Goal: Task Accomplishment & Management: Complete application form

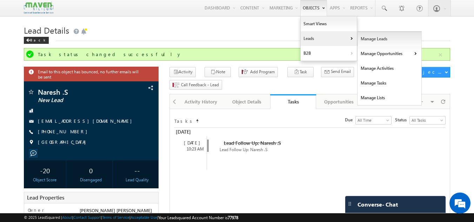
click at [365, 37] on link "Manage Leads" at bounding box center [390, 39] width 64 height 15
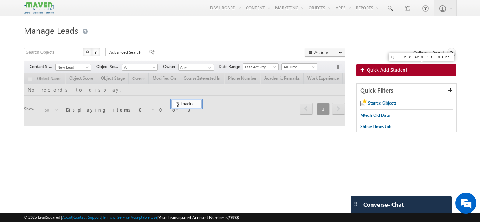
click at [376, 73] on span "Quick Add Student" at bounding box center [387, 70] width 40 height 6
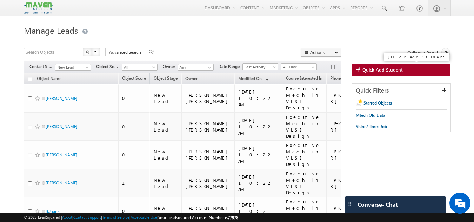
click at [379, 67] on span "Quick Add Student" at bounding box center [383, 70] width 40 height 6
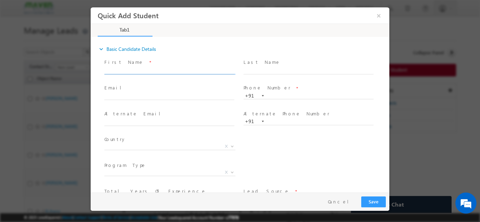
click at [151, 68] on input "text" at bounding box center [169, 70] width 130 height 7
type input "Hari Haran"
click at [195, 98] on input "text" at bounding box center [169, 96] width 130 height 7
paste input "hariharan7233@gmail.com"
type input "hariharan7233@gmail.com"
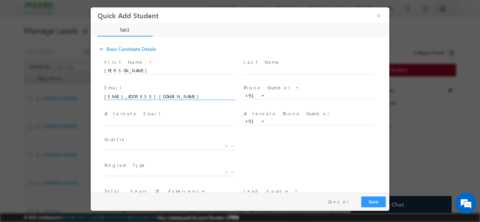
click at [285, 90] on span "Phone Number *" at bounding box center [308, 88] width 130 height 8
click at [285, 94] on input "text" at bounding box center [308, 95] width 130 height 7
paste input "918508994977"
click at [272, 95] on input "918508994977" at bounding box center [308, 95] width 130 height 7
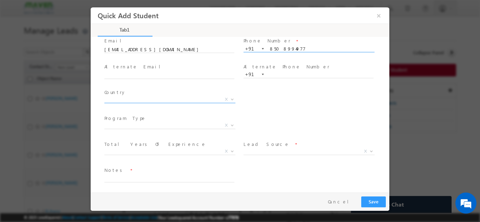
scroll to position [48, 0]
type input "8508994977"
click at [191, 98] on span "X" at bounding box center [169, 98] width 131 height 7
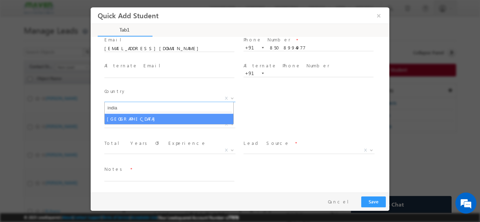
type input "india"
select select "India"
select select
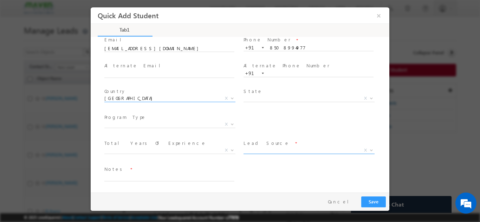
click at [272, 154] on span "X" at bounding box center [308, 151] width 131 height 7
click at [271, 151] on span "X" at bounding box center [308, 150] width 131 height 7
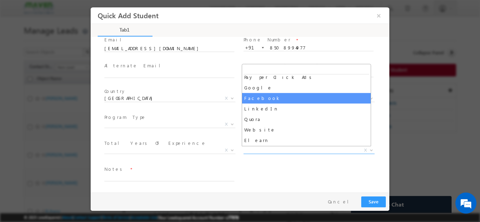
scroll to position [90, 0]
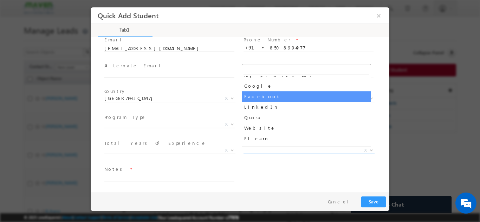
select select "Facebook"
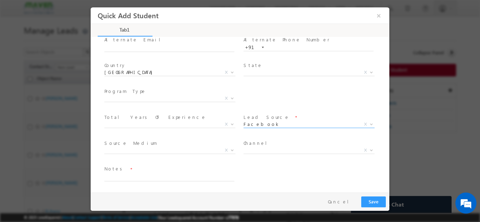
scroll to position [73, 0]
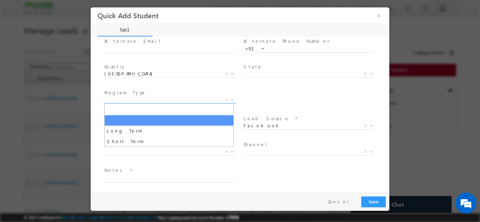
click at [165, 98] on span "X" at bounding box center [169, 99] width 131 height 7
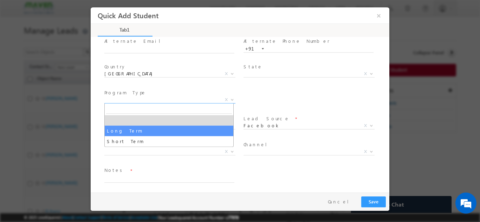
select select "Long Term"
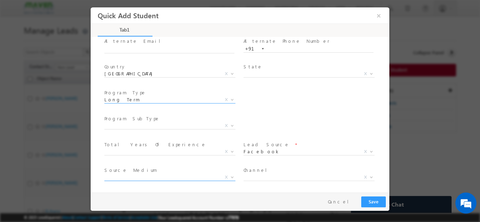
click at [200, 176] on span "X" at bounding box center [169, 177] width 131 height 7
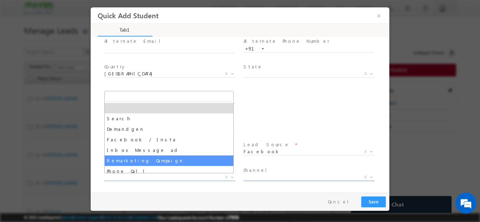
click at [283, 177] on span "X" at bounding box center [308, 177] width 131 height 7
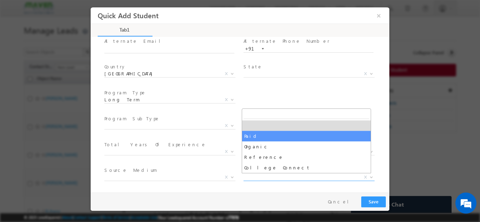
select select "Paid"
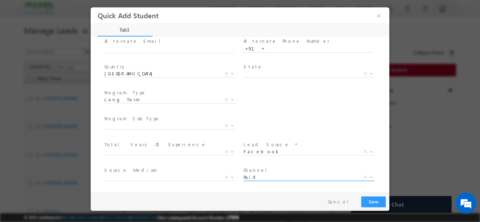
scroll to position [100, 0]
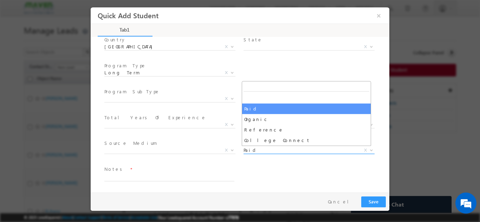
click at [359, 148] on span "Paid X" at bounding box center [308, 150] width 131 height 7
click at [355, 160] on span at bounding box center [308, 159] width 130 height 8
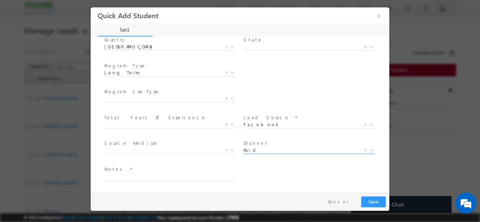
select select
click at [364, 149] on span "X" at bounding box center [365, 150] width 3 height 6
click at [209, 173] on textarea at bounding box center [169, 177] width 130 height 8
type textarea "dnp"
click at [185, 100] on span "X" at bounding box center [169, 98] width 131 height 7
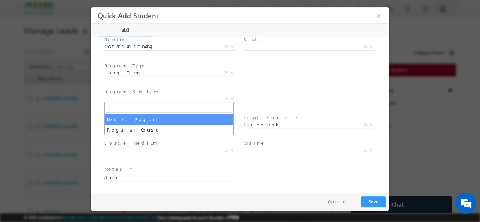
select select "Degree Program"
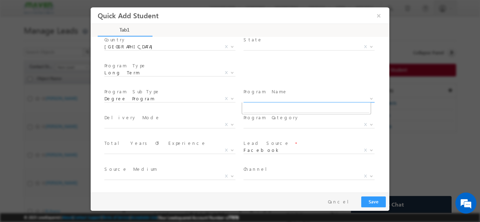
click at [293, 100] on span "X" at bounding box center [308, 98] width 131 height 7
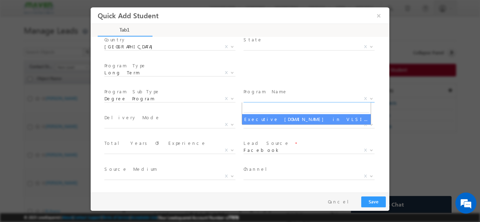
select select "Executive M.Tech in VLSI Design"
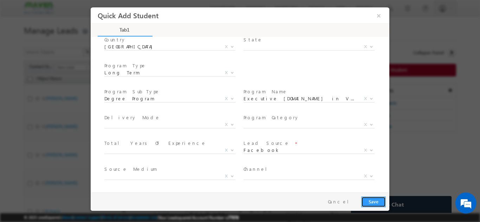
click at [376, 201] on button "Save" at bounding box center [373, 201] width 25 height 11
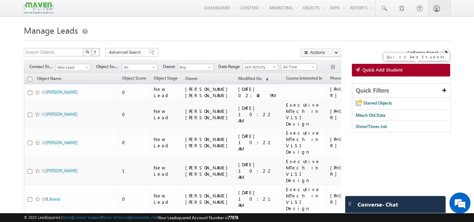
click at [387, 71] on span "Quick Add Student" at bounding box center [383, 70] width 40 height 6
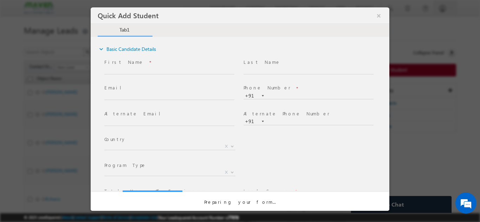
scroll to position [0, 0]
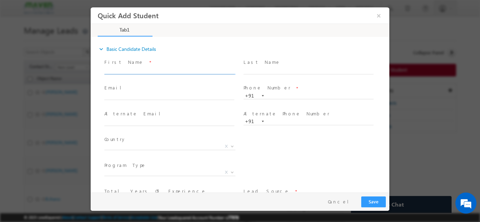
click at [167, 71] on input "text" at bounding box center [169, 70] width 130 height 7
type input "Suhas Bhat"
click at [188, 100] on span at bounding box center [169, 103] width 130 height 8
click at [189, 97] on input "text" at bounding box center [169, 96] width 130 height 7
click at [180, 95] on input "text" at bounding box center [169, 96] width 130 height 7
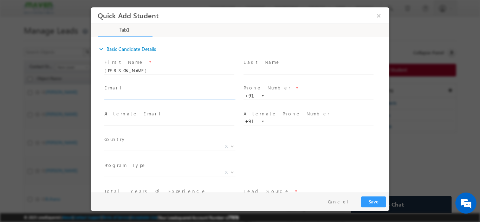
click at [180, 95] on input "text" at bounding box center [169, 96] width 130 height 7
paste input "suhasgbhat201198@gmail.com"
type input "suhasgbhat201198@gmail.com"
click at [271, 97] on input "text" at bounding box center [308, 95] width 130 height 7
paste input "919481801848"
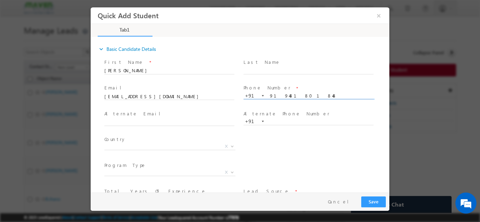
click at [273, 95] on input "919481801848" at bounding box center [308, 95] width 130 height 7
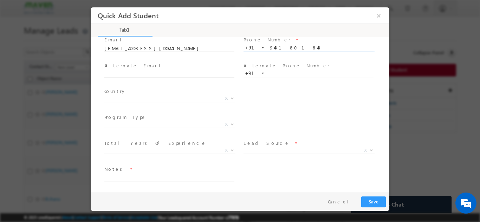
scroll to position [48, 0]
type input "9481801848"
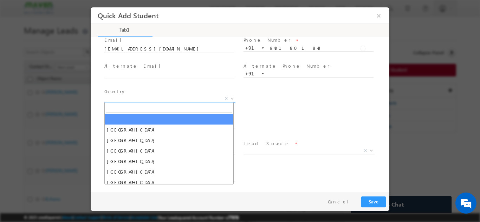
click at [190, 95] on span "X" at bounding box center [169, 98] width 131 height 7
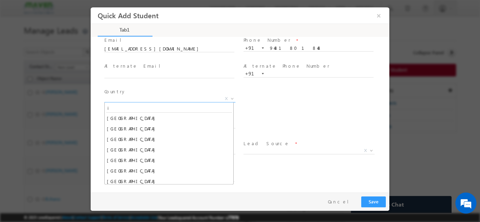
scroll to position [0, 0]
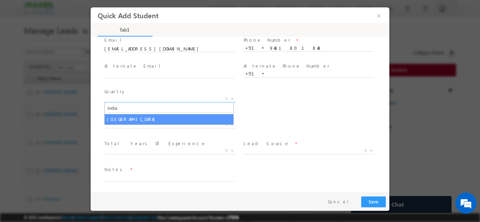
type input "india"
select select "[GEOGRAPHIC_DATA]"
select select
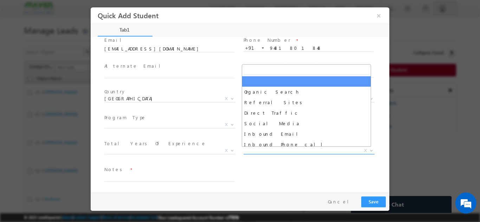
click at [279, 150] on span "X" at bounding box center [308, 150] width 131 height 7
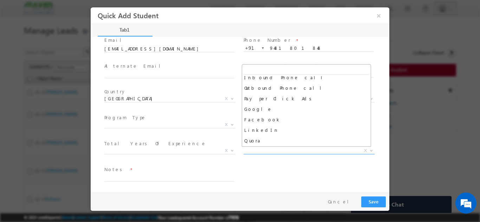
scroll to position [70, 0]
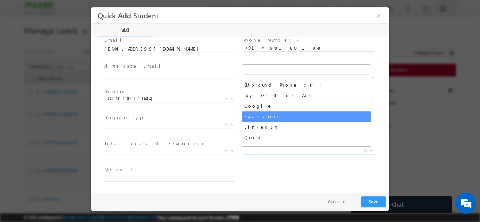
select select "Facebook"
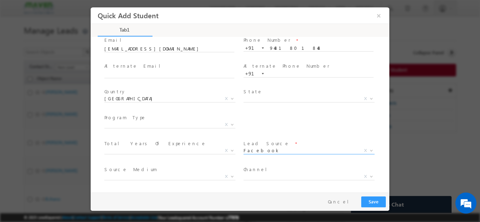
scroll to position [74, 0]
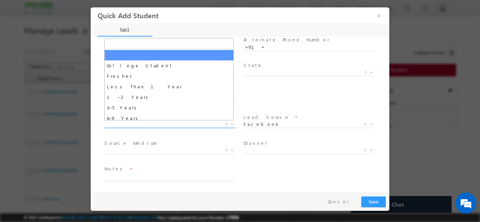
click at [186, 124] on span "X" at bounding box center [169, 124] width 131 height 7
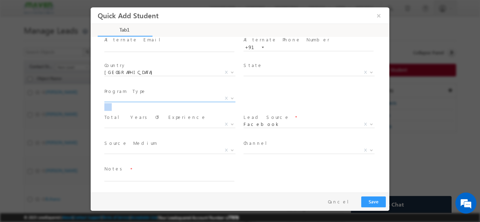
drag, startPoint x: 198, startPoint y: 137, endPoint x: 180, endPoint y: 97, distance: 43.7
click at [180, 97] on div "First Name * Suhas Bhat Last Name * Email * suhasgbhat201198@gmail.com" at bounding box center [243, 86] width 291 height 207
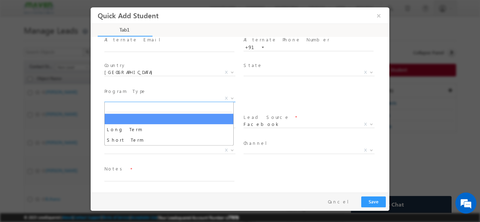
click at [180, 97] on span "X" at bounding box center [169, 98] width 131 height 7
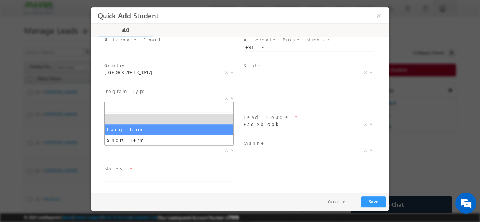
select select "Long Term"
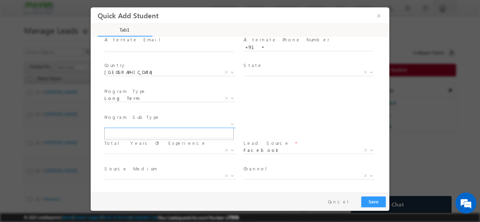
click at [168, 125] on span "X" at bounding box center [169, 124] width 131 height 7
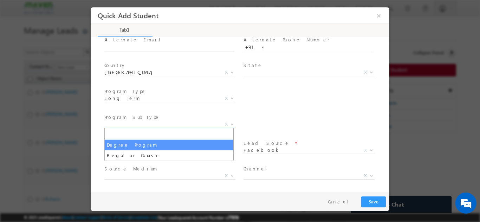
select select "Degree Program"
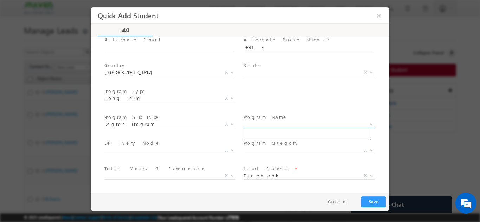
click at [259, 126] on span "X" at bounding box center [308, 124] width 131 height 7
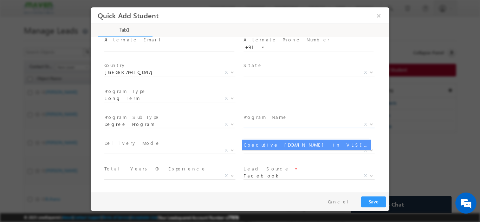
select select "Executive M.Tech in VLSI Design"
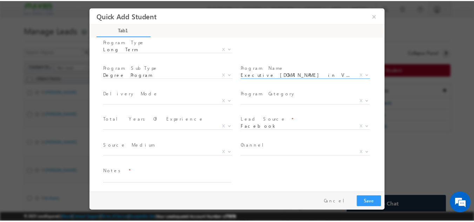
scroll to position [126, 0]
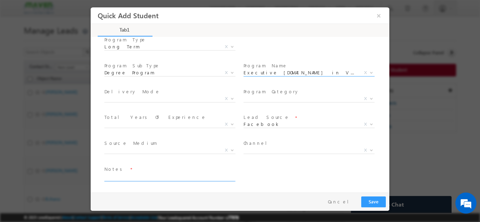
click at [185, 176] on textarea at bounding box center [169, 177] width 130 height 8
type textarea "ask me to cb later"
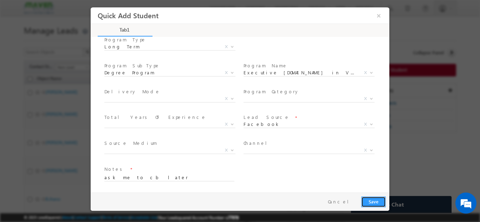
click at [378, 200] on button "Save" at bounding box center [373, 201] width 25 height 11
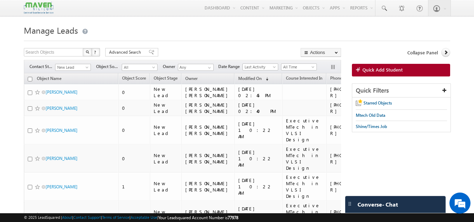
click at [202, 50] on div "Search Objects X ? 482 results found Advanced Search Advanced Search Advanced s…" at bounding box center [182, 53] width 317 height 10
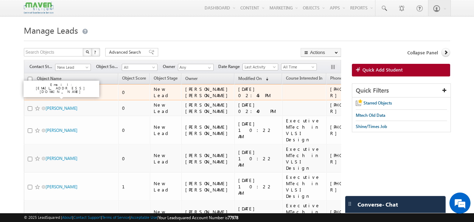
click at [54, 95] on link "[PERSON_NAME]" at bounding box center [62, 92] width 32 height 5
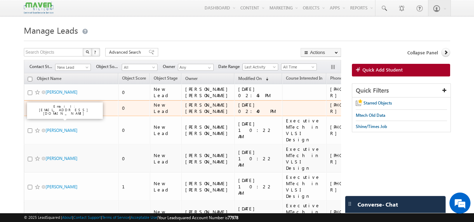
click at [56, 111] on link "Hari Haran" at bounding box center [62, 108] width 32 height 5
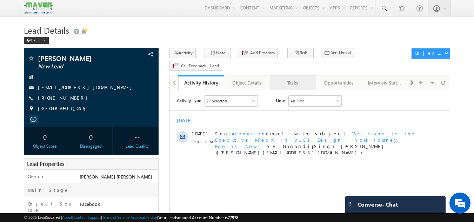
click at [284, 79] on div "Tasks" at bounding box center [293, 83] width 34 height 8
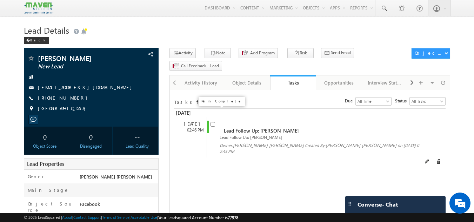
click at [214, 122] on input "checkbox" at bounding box center [213, 124] width 5 height 5
checkbox input "false"
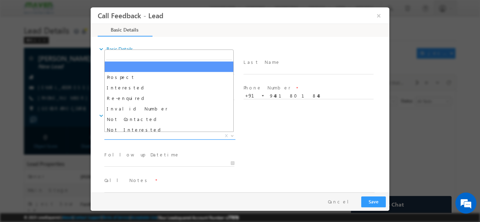
click at [173, 135] on span "X" at bounding box center [169, 135] width 131 height 7
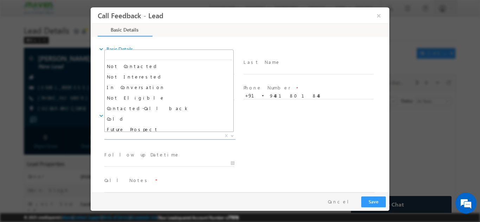
scroll to position [54, 0]
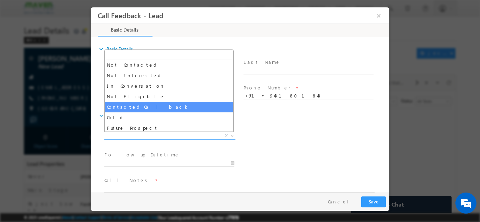
select select "Contacted-Call back"
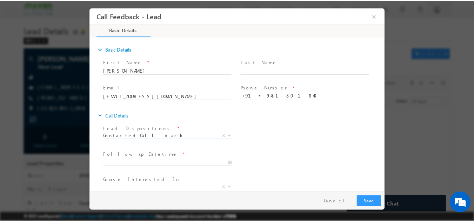
scroll to position [37, 0]
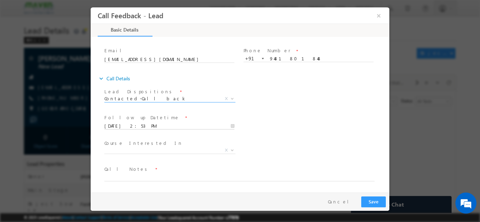
click at [169, 124] on input "[DATE] 2:53 PM" at bounding box center [169, 126] width 130 height 7
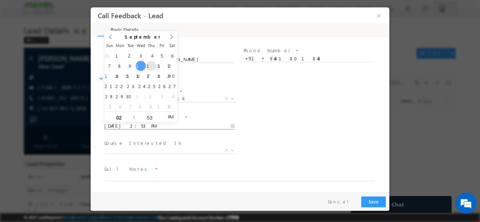
type input "[DATE] 2:53 PM"
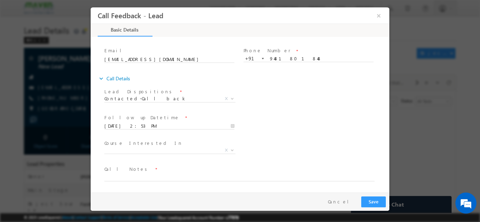
click at [159, 172] on span "Call Notes *" at bounding box center [235, 169] width 262 height 8
click at [157, 176] on textarea at bounding box center [239, 177] width 270 height 8
type textarea "cb later"
click at [373, 202] on button "Save" at bounding box center [373, 201] width 25 height 11
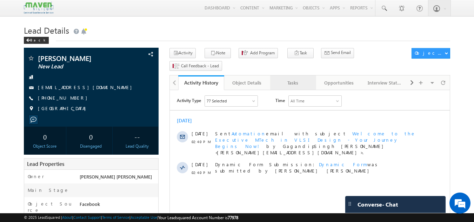
click at [301, 76] on link "Tasks" at bounding box center [293, 82] width 46 height 15
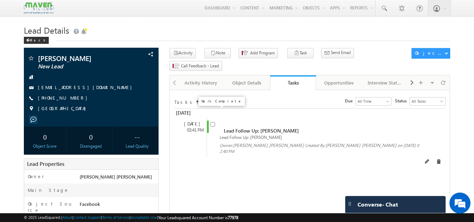
click at [213, 122] on input "checkbox" at bounding box center [213, 124] width 5 height 5
checkbox input "false"
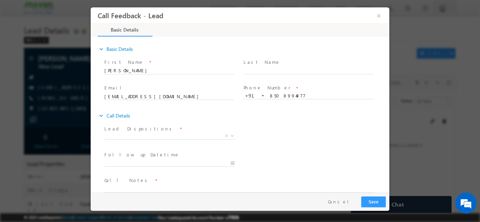
scroll to position [11, 0]
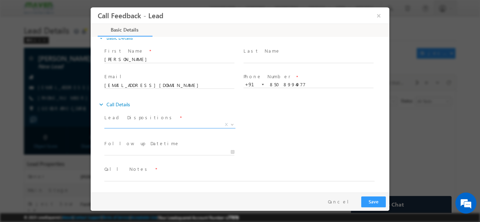
click at [191, 125] on span "X" at bounding box center [169, 124] width 131 height 7
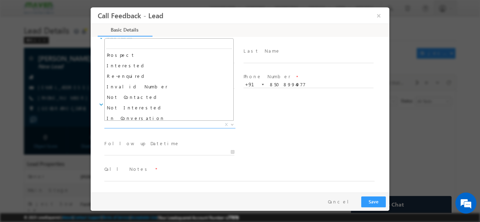
scroll to position [7, 0]
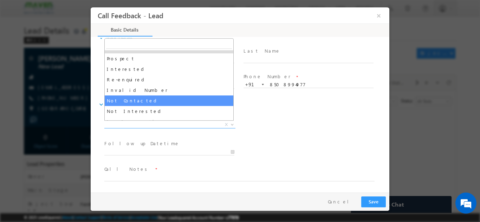
select select "Not Contacted"
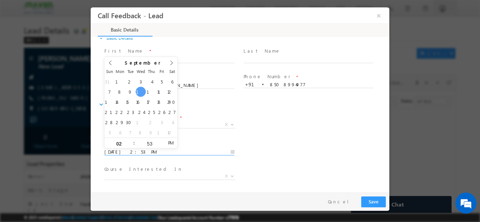
click at [161, 153] on input "10/09/2025 2:53 PM" at bounding box center [169, 151] width 130 height 7
type input "11/09/2025 2:53 PM"
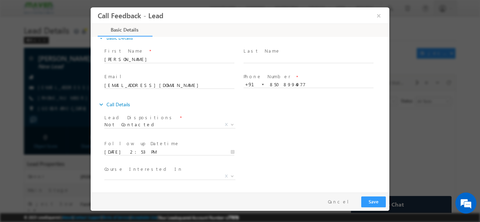
click at [219, 131] on span at bounding box center [169, 133] width 130 height 8
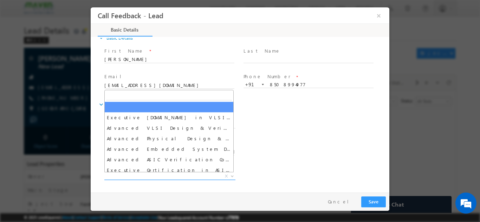
click at [172, 176] on span "X" at bounding box center [169, 176] width 131 height 7
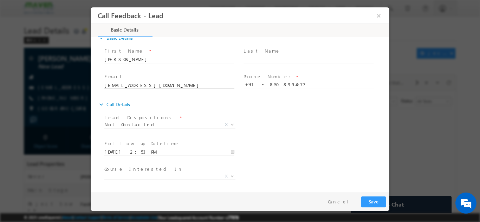
click at [284, 153] on div "Follow up Datetime * 11/09/2025 2:53 PM Program Type * Long Term Short Term X" at bounding box center [246, 151] width 286 height 26
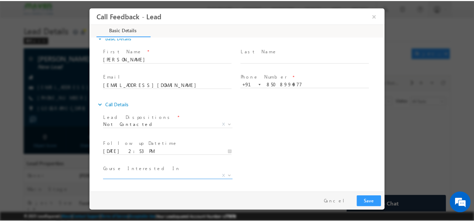
scroll to position [37, 0]
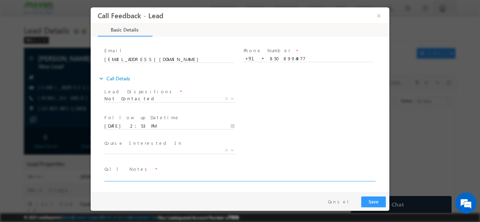
click at [165, 177] on textarea at bounding box center [239, 177] width 270 height 8
type textarea "dnp"
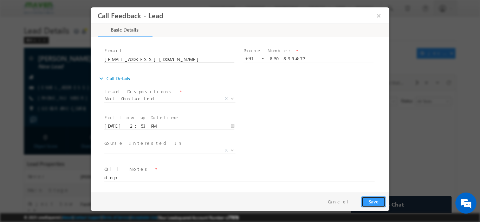
click at [373, 203] on button "Save" at bounding box center [373, 201] width 25 height 11
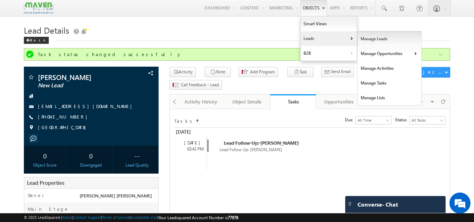
click at [367, 41] on link "Manage Leads" at bounding box center [390, 39] width 64 height 15
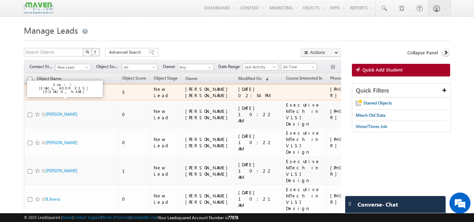
click at [59, 95] on link "[PERSON_NAME]" at bounding box center [62, 92] width 32 height 5
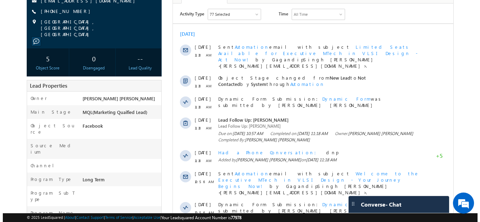
scroll to position [85, 0]
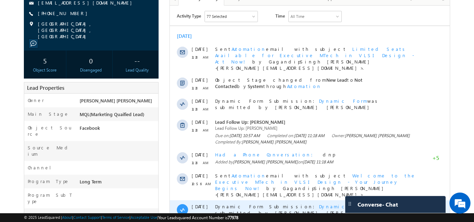
click at [319, 204] on span "Dynamic Form" at bounding box center [343, 207] width 48 height 6
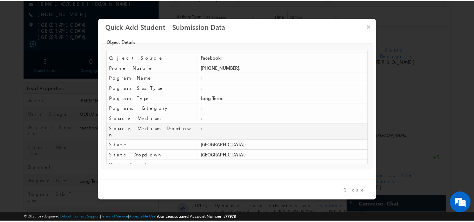
scroll to position [0, 0]
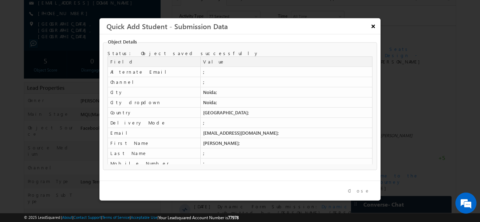
click at [371, 24] on button "×" at bounding box center [373, 26] width 12 height 12
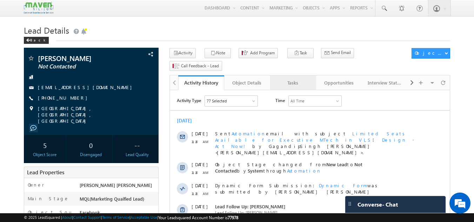
click at [295, 79] on div "Tasks" at bounding box center [293, 83] width 34 height 8
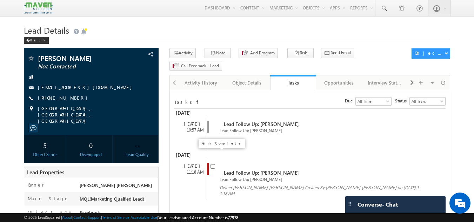
click at [214, 163] on span at bounding box center [213, 166] width 5 height 6
click at [214, 164] on input "checkbox" at bounding box center [213, 166] width 5 height 5
checkbox input "false"
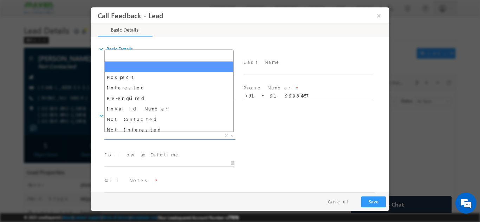
click at [151, 133] on span "X" at bounding box center [169, 135] width 131 height 7
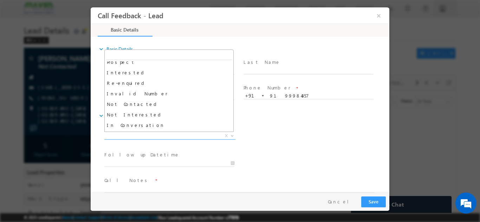
scroll to position [15, 0]
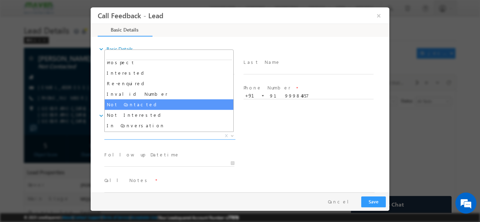
select select "Not Contacted"
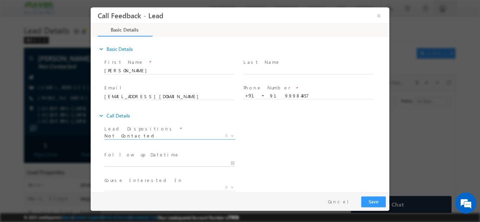
type input "10/09/2025 3:05 PM"
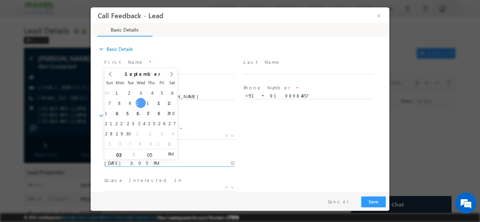
click at [182, 161] on input "10/09/2025 3:05 PM" at bounding box center [169, 163] width 130 height 7
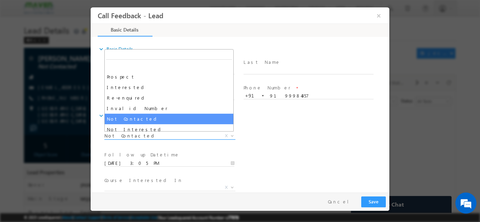
click at [200, 137] on span "Not Contacted" at bounding box center [161, 135] width 114 height 6
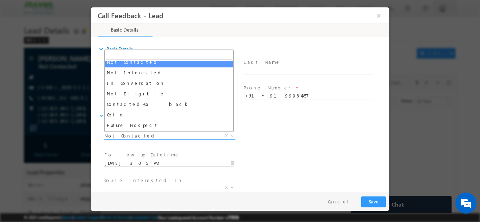
scroll to position [58, 0]
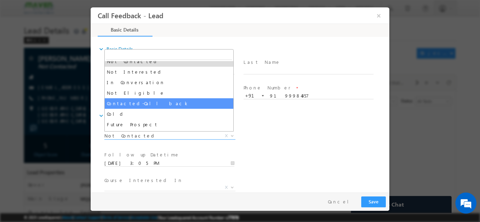
select select "Contacted-Call back"
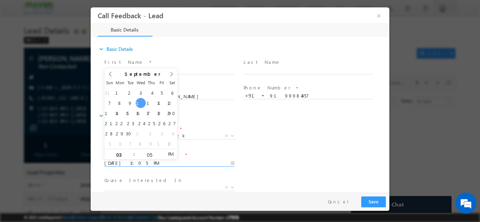
click at [140, 164] on input "10/09/2025 3:05 PM" at bounding box center [169, 163] width 130 height 7
type input "10/09/2025 4:05 PM"
type input "04"
click at [132, 151] on span at bounding box center [130, 151] width 5 height 5
type input "10/09/2025 5:05 PM"
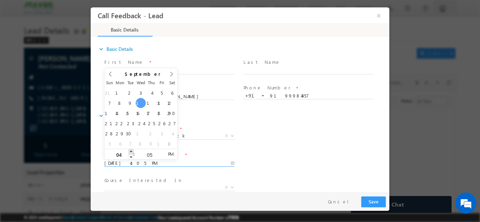
type input "05"
click at [132, 151] on span at bounding box center [130, 151] width 5 height 5
click at [150, 156] on input "05" at bounding box center [149, 154] width 29 height 5
type input "30"
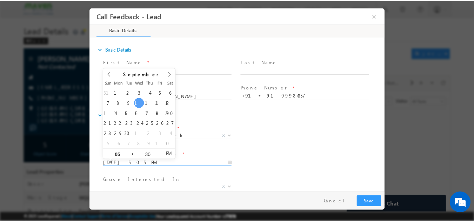
scroll to position [37, 0]
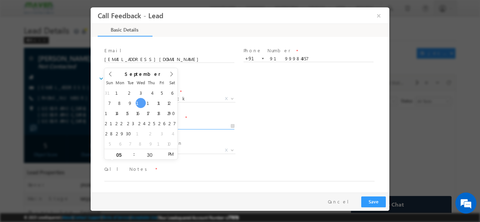
type input "10/09/2025 5:30 PM"
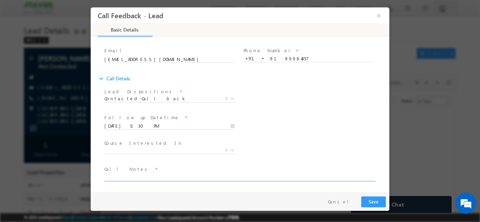
click at [159, 177] on textarea at bounding box center [239, 177] width 270 height 8
type textarea "ask me to cb by 5.30"
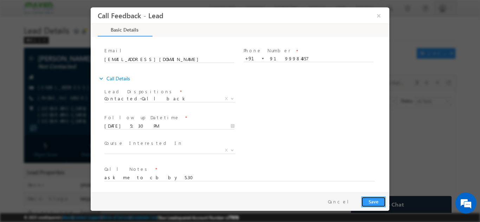
click at [372, 204] on button "Save" at bounding box center [373, 201] width 25 height 11
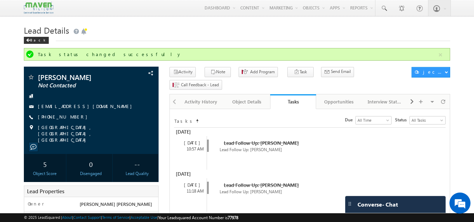
click at [372, 206] on span "Converse - Chat" at bounding box center [378, 205] width 40 height 6
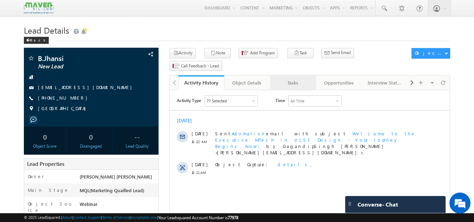
click at [302, 79] on div "Tasks" at bounding box center [293, 83] width 34 height 8
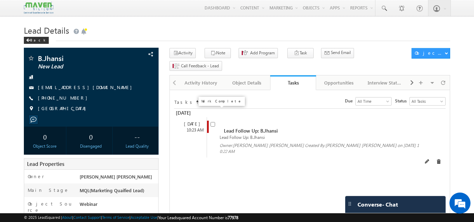
click at [211, 122] on input "checkbox" at bounding box center [213, 124] width 5 height 5
checkbox input "false"
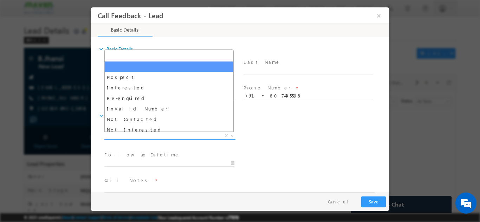
click at [169, 135] on span "X" at bounding box center [169, 135] width 131 height 7
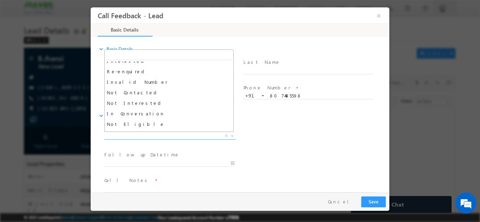
scroll to position [25, 0]
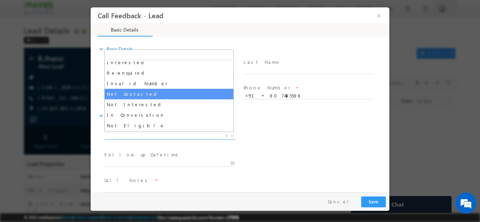
select select "Not Contacted"
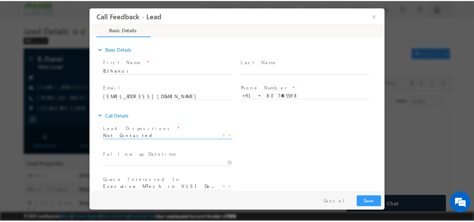
scroll to position [37, 0]
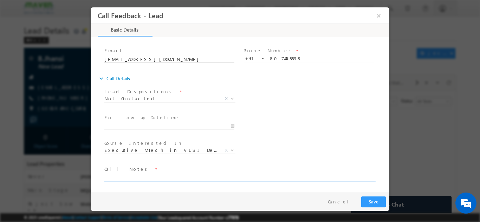
click at [253, 176] on textarea at bounding box center [239, 177] width 270 height 8
type textarea "swo"
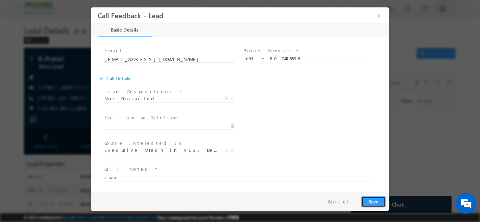
click at [376, 199] on button "Save" at bounding box center [373, 201] width 25 height 11
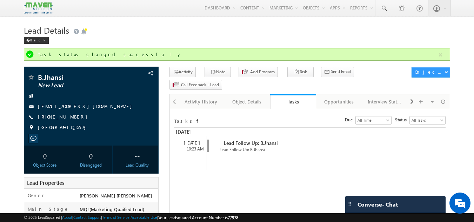
click at [376, 202] on span "Converse - Chat" at bounding box center [378, 205] width 40 height 6
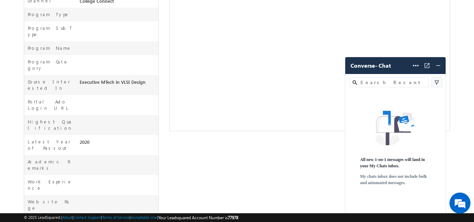
scroll to position [261, 0]
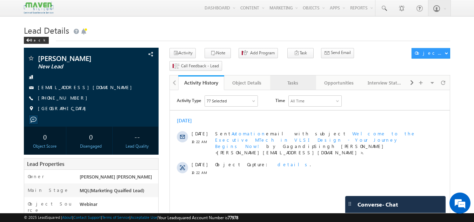
click at [290, 76] on link "Tasks" at bounding box center [293, 82] width 46 height 15
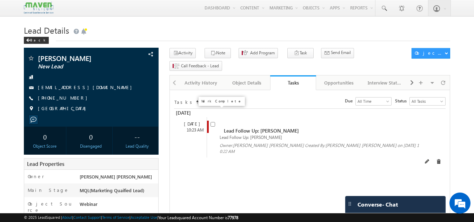
click at [214, 122] on input "checkbox" at bounding box center [213, 124] width 5 height 5
checkbox input "false"
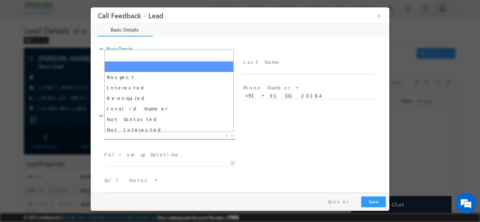
click at [165, 135] on span "X" at bounding box center [169, 135] width 131 height 7
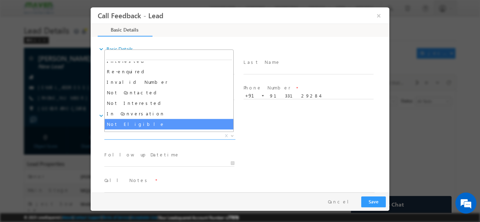
scroll to position [26, 0]
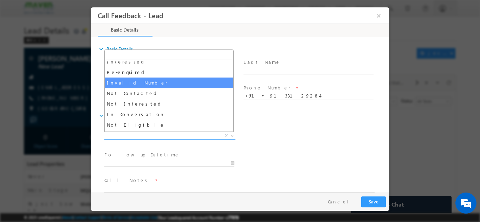
select select "Invalid Number"
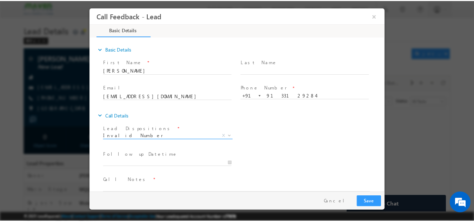
scroll to position [11, 0]
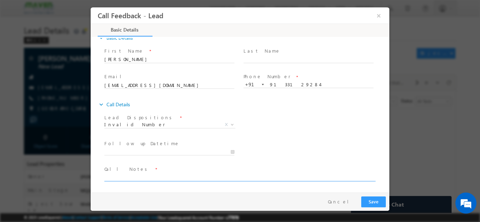
click at [183, 176] on textarea at bounding box center [239, 177] width 270 height 8
type textarea "not in ser."
click at [374, 201] on button "Save" at bounding box center [373, 201] width 25 height 11
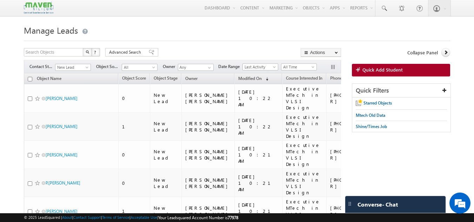
click at [15, 16] on div "Menu Gagandip Singh Saini gagan dip@m aven- silic on.co m crmma" at bounding box center [237, 8] width 474 height 16
click at [18, 16] on div "Menu Gagandip Singh Saini gagan dip@m aven- silic on.co m crmma" at bounding box center [237, 8] width 474 height 16
